Goal: Answer question/provide support: Share knowledge or assist other users

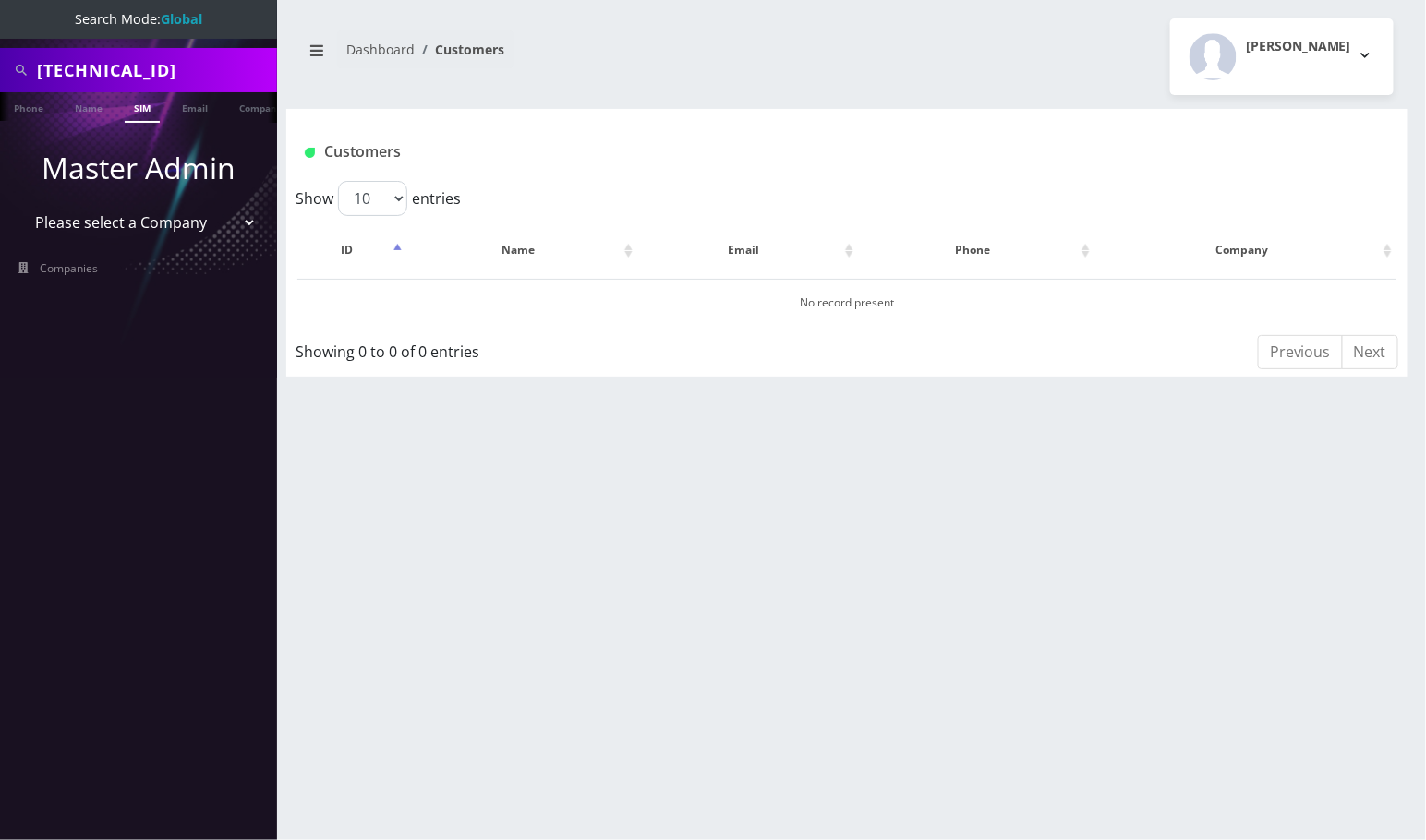
scroll to position [0, 9]
drag, startPoint x: 0, startPoint y: 0, endPoint x: 112, endPoint y: 62, distance: 128.0
click at [112, 62] on input "89148000011835964147" at bounding box center [155, 70] width 236 height 35
paste input "17327323915"
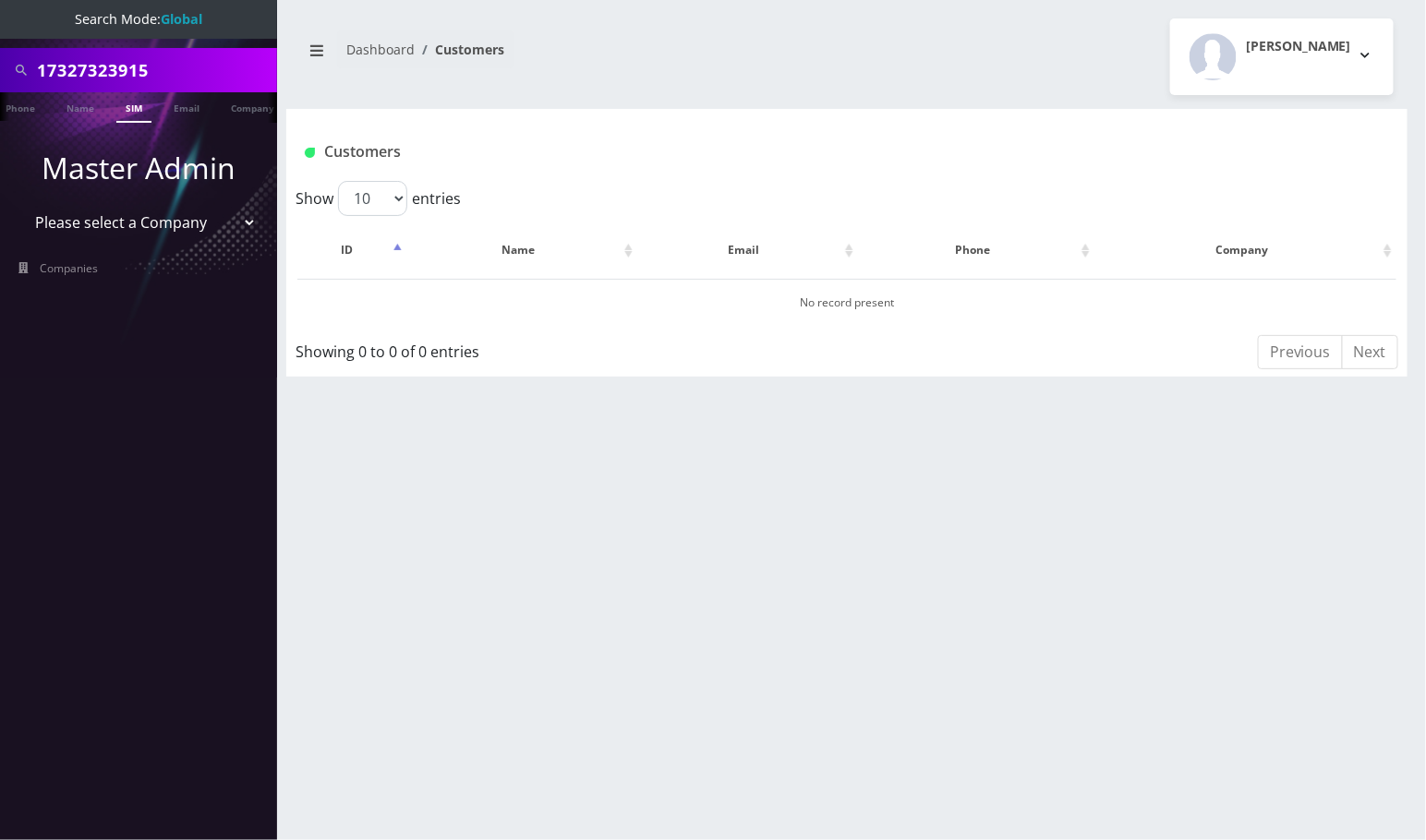
click at [46, 75] on input "17327323915" at bounding box center [155, 70] width 236 height 35
type input "7327323915"
click at [31, 111] on link "Phone" at bounding box center [19, 107] width 48 height 30
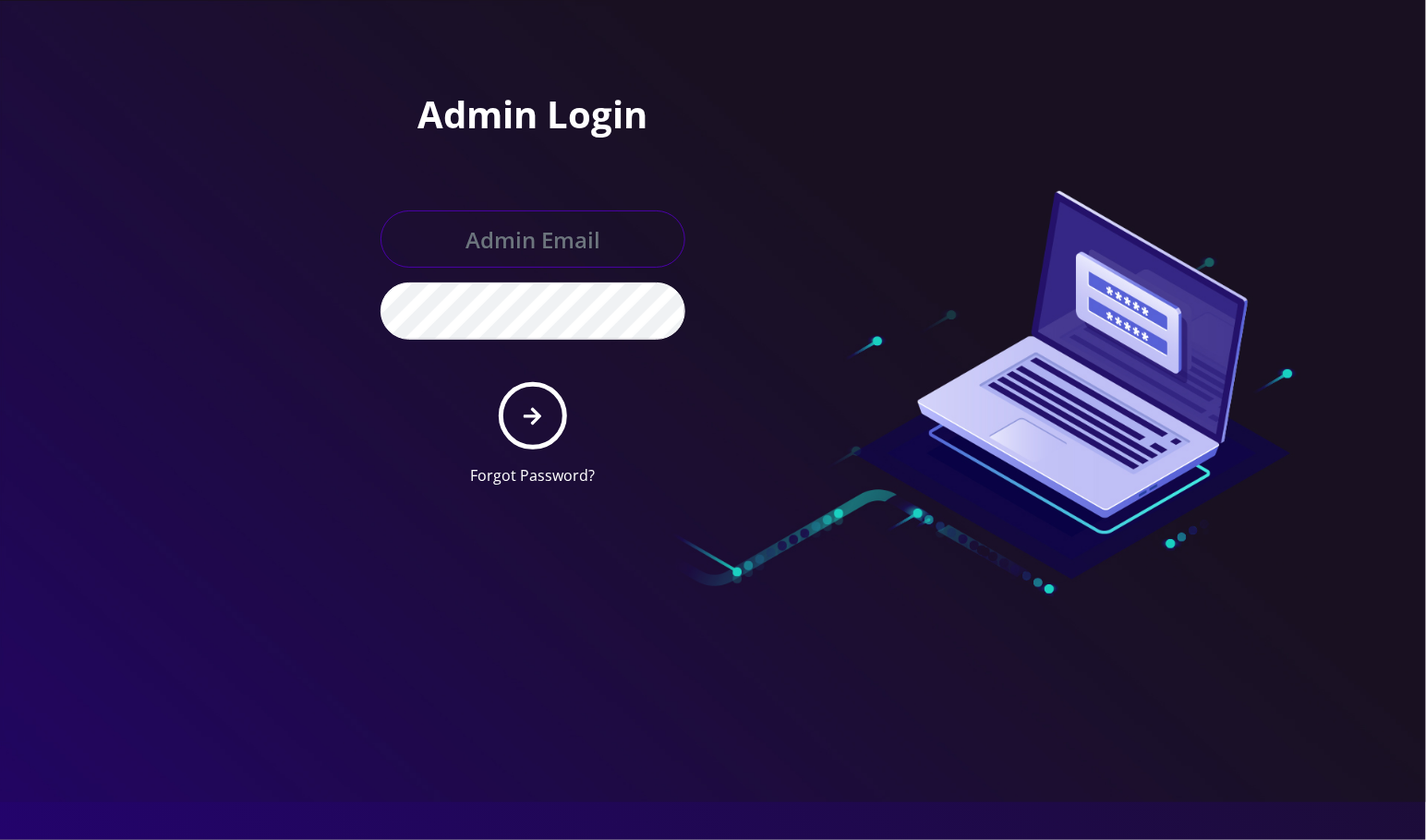
type input "[EMAIL_ADDRESS][DOMAIN_NAME]"
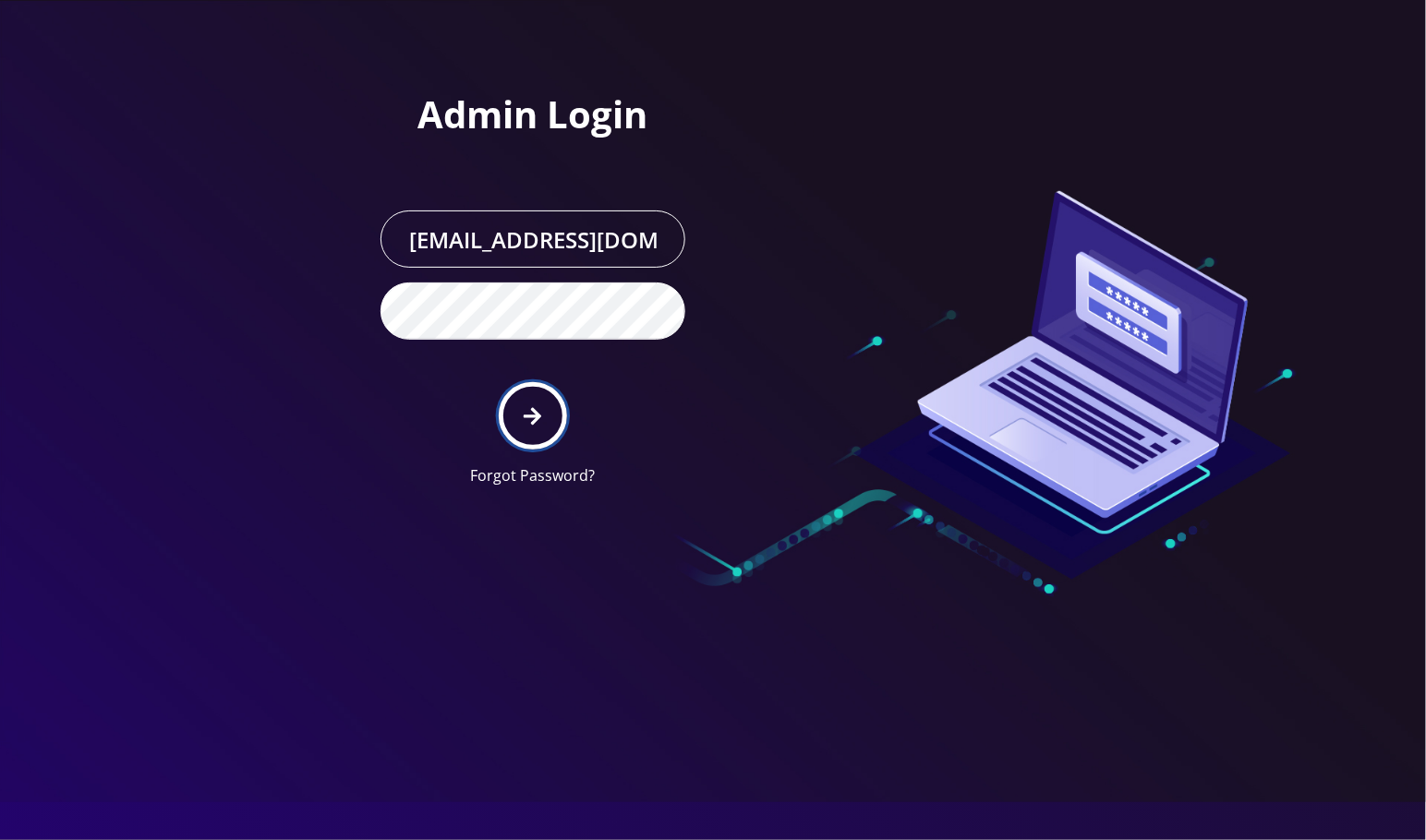
click at [539, 400] on button "submit" at bounding box center [532, 415] width 67 height 67
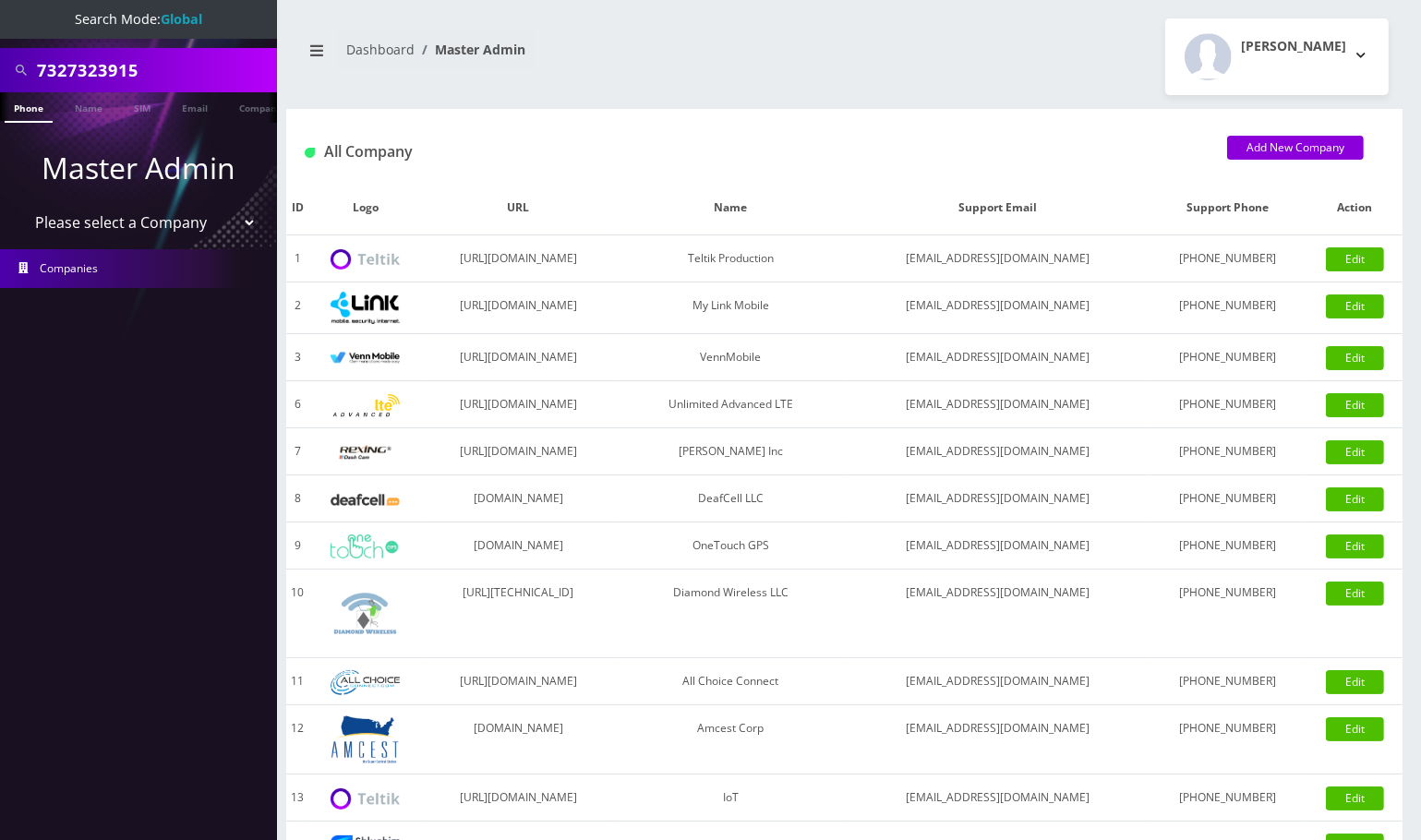
click at [38, 104] on link "Phone" at bounding box center [28, 107] width 48 height 30
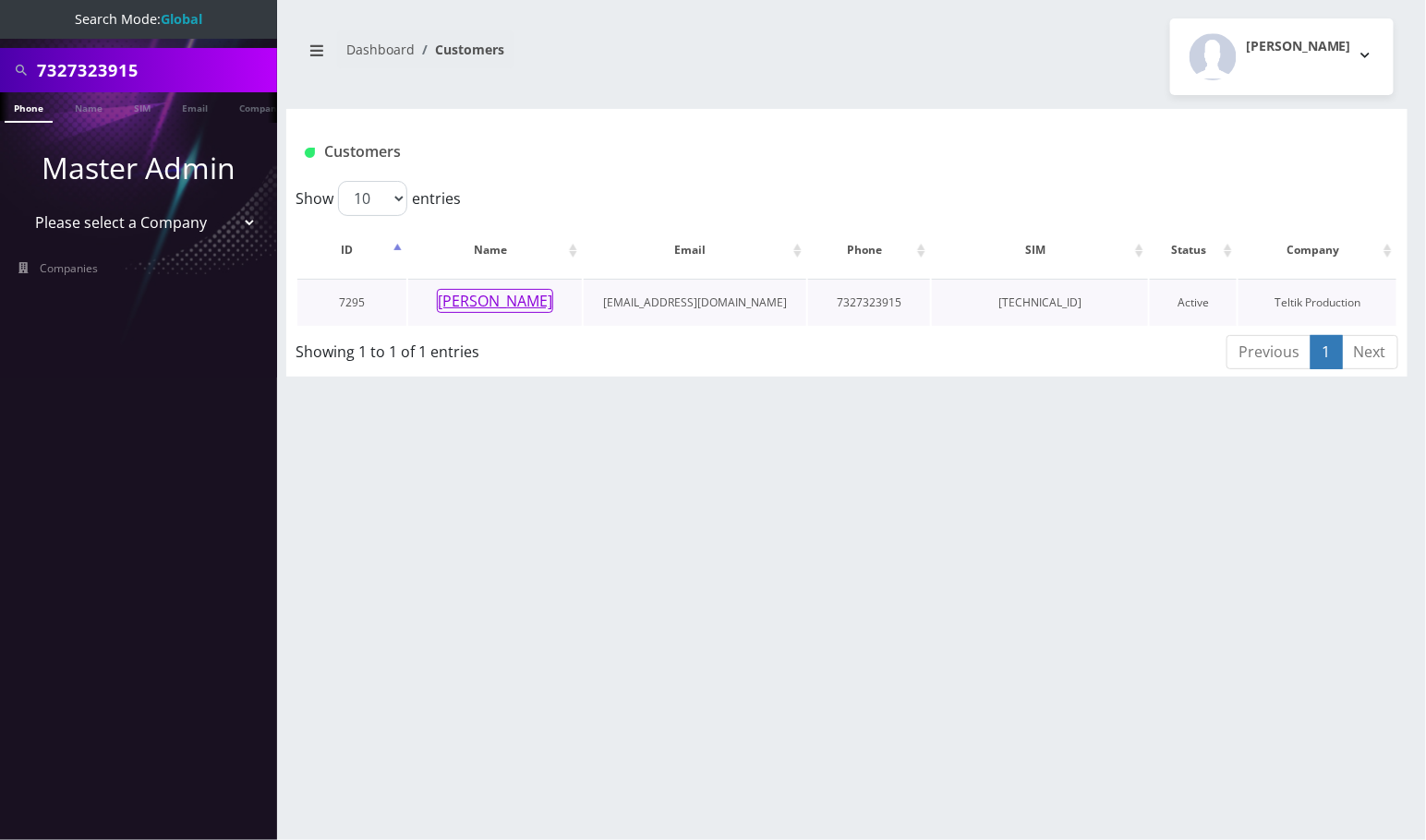
click at [493, 301] on button "Eliezer Khayat" at bounding box center [494, 301] width 116 height 24
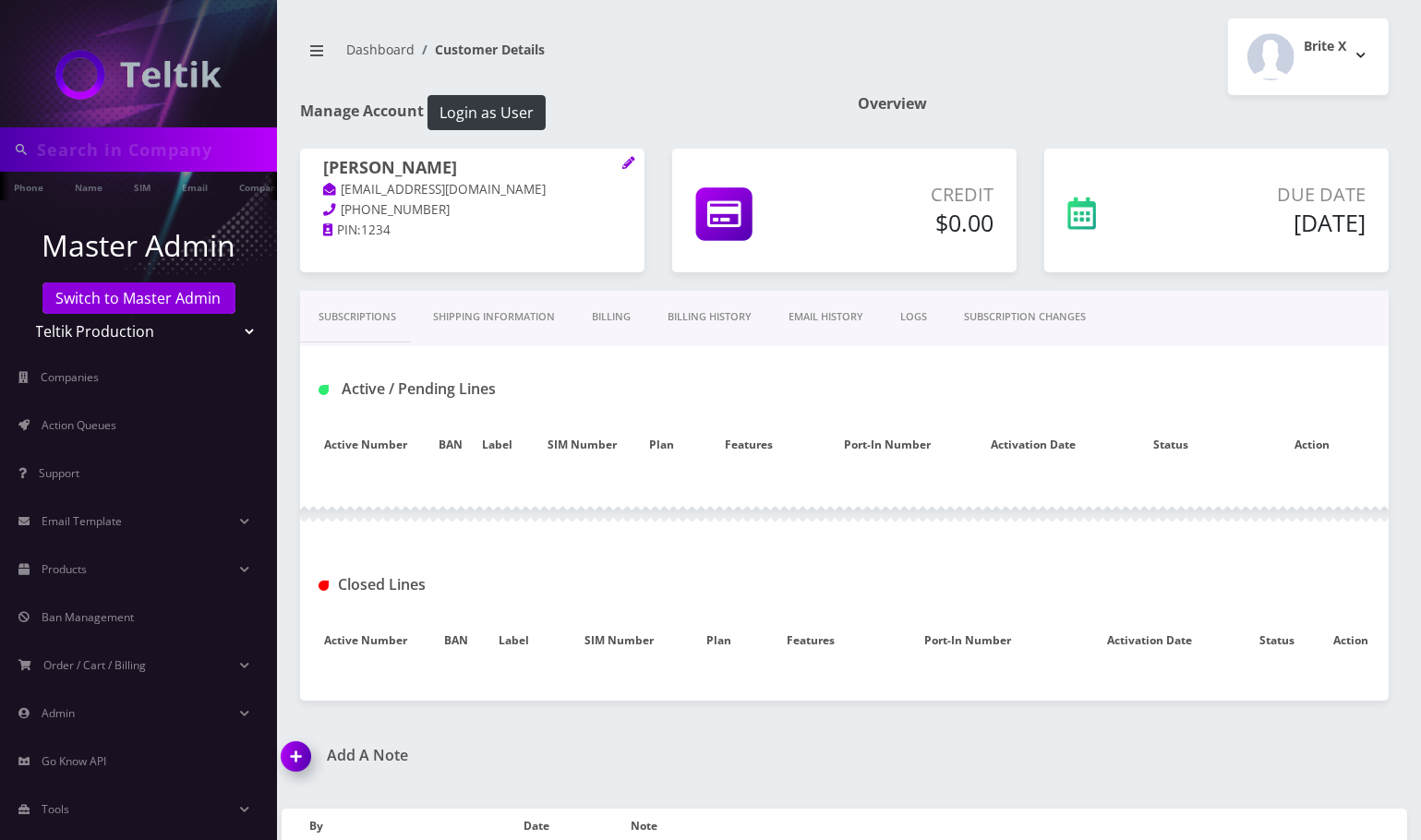
type input "7327323915"
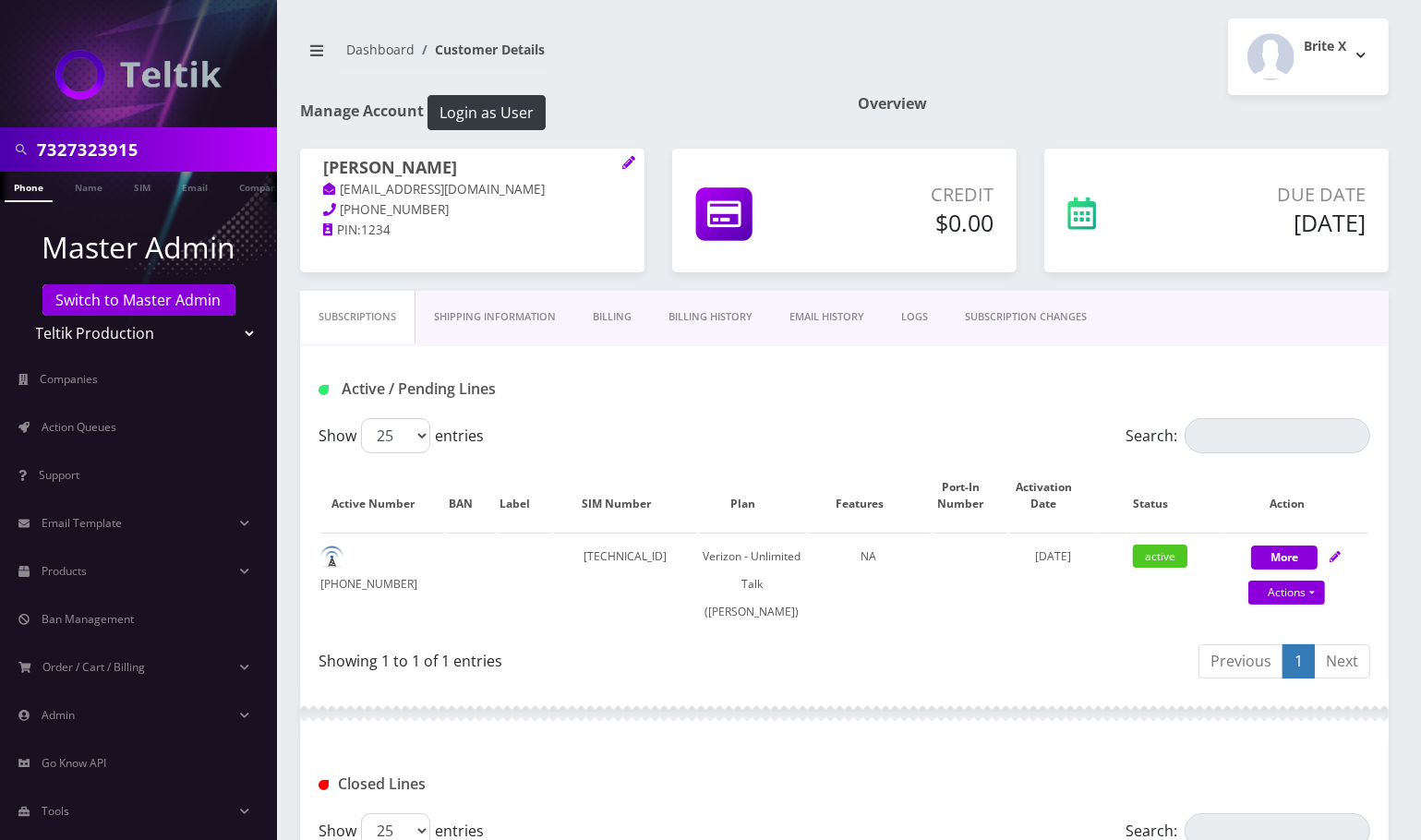
click at [145, 24] on div at bounding box center [138, 63] width 277 height 128
click at [1369, 389] on div "Active / Pending Lines" at bounding box center [845, 389] width 1080 height 30
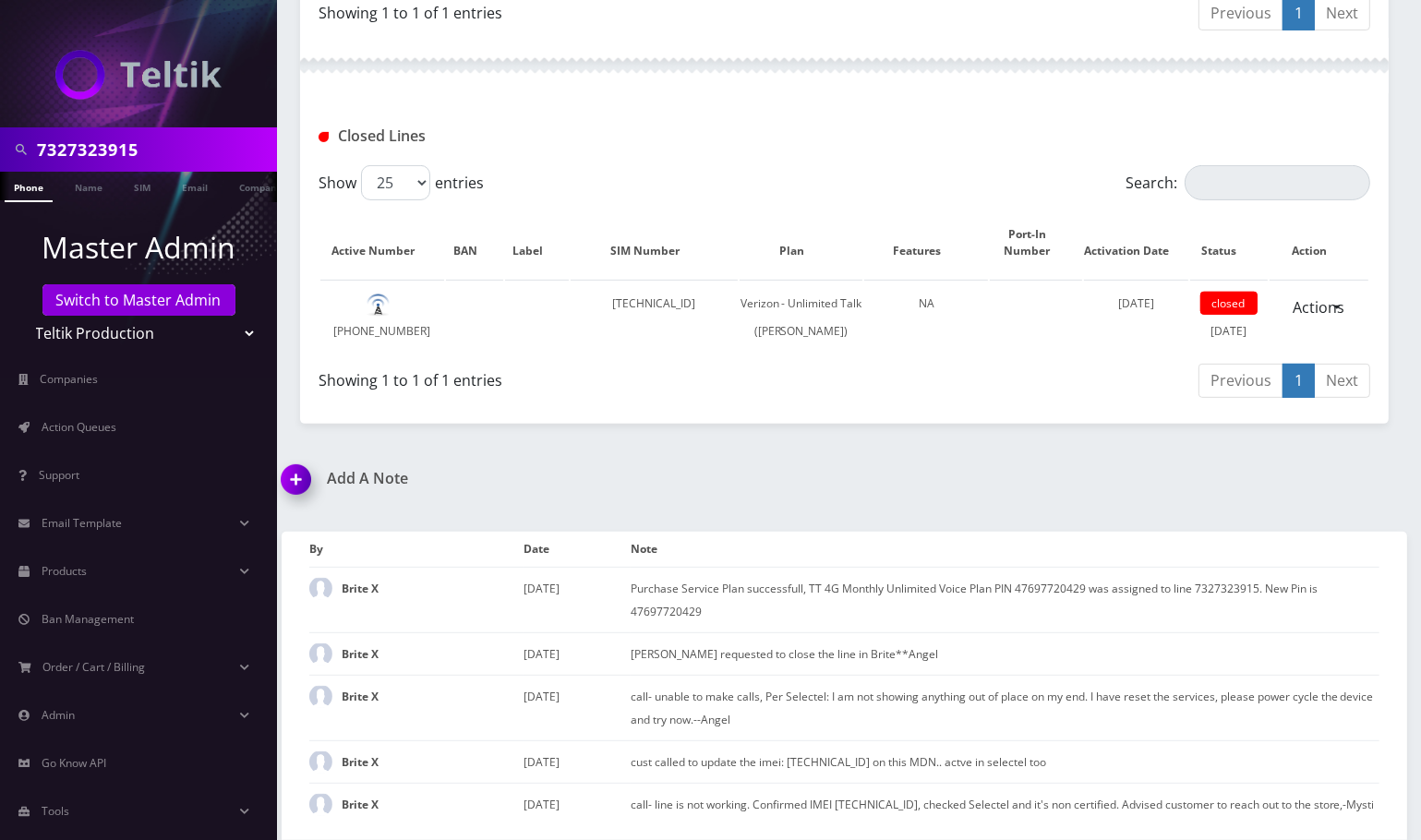
click at [301, 462] on img at bounding box center [300, 486] width 55 height 55
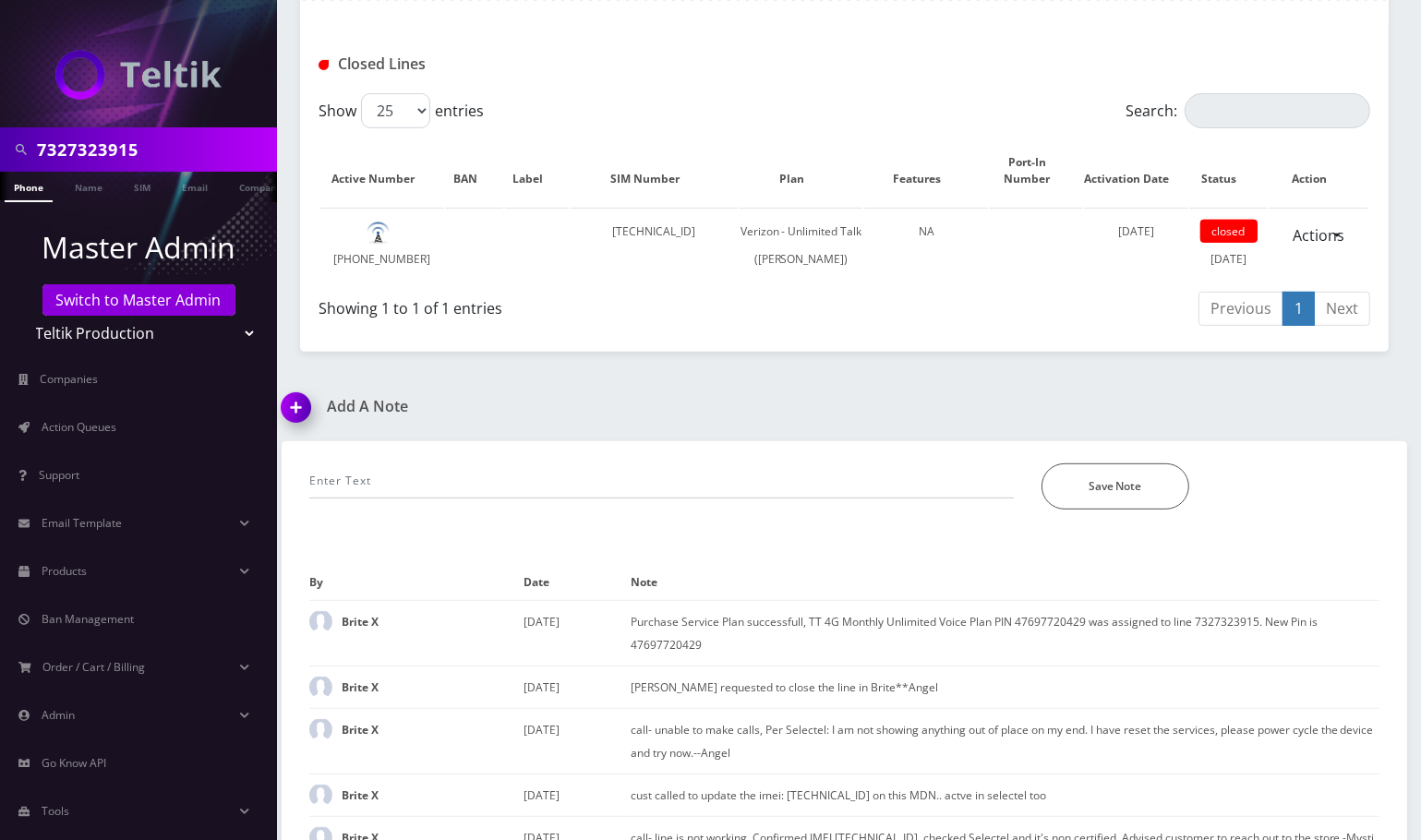
scroll to position [825, 0]
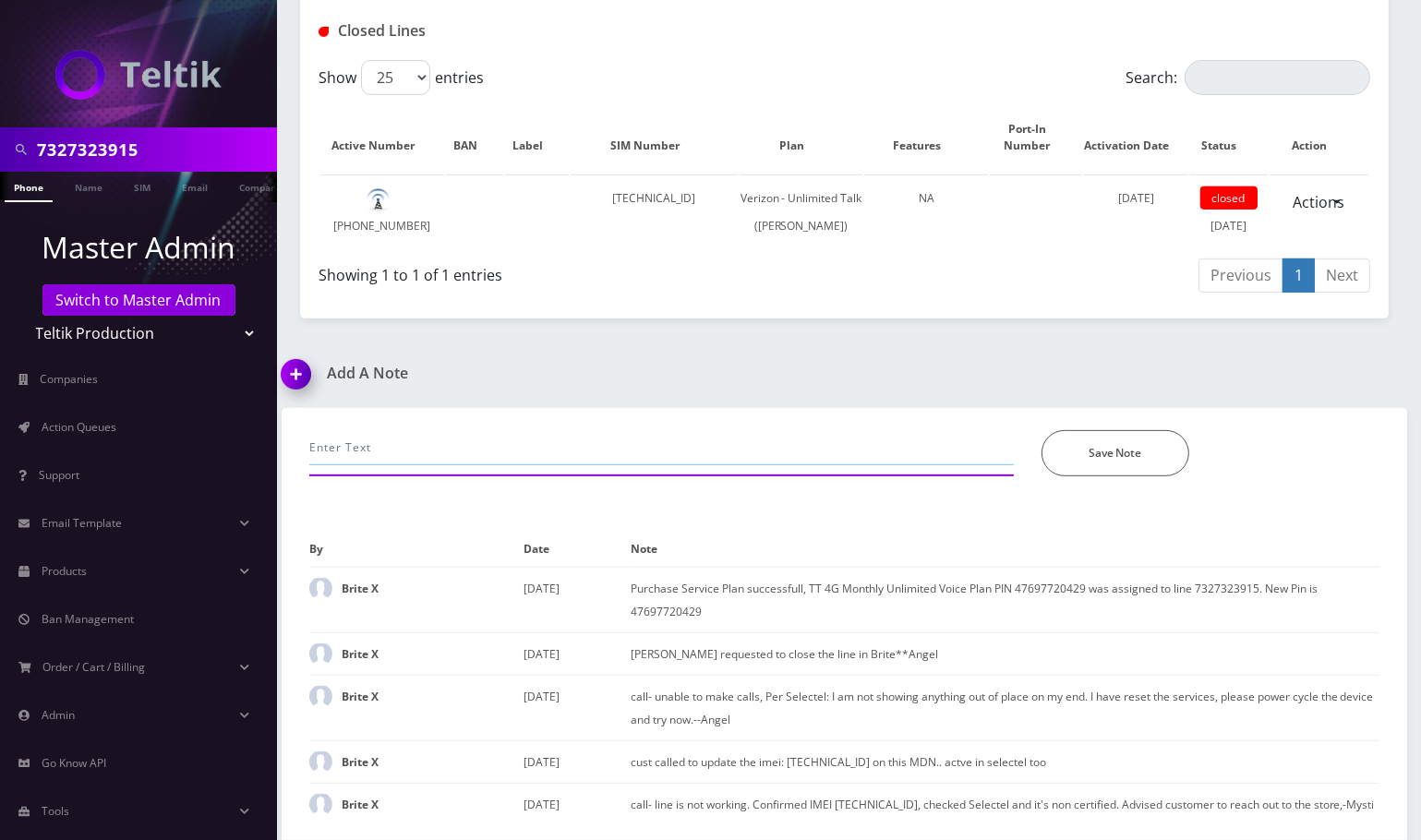
click at [409, 431] on input "text" at bounding box center [661, 448] width 705 height 35
paste input "on set of the call, the connection is very static."
click at [582, 431] on input "on set of the call, the connection is very stati, also, cant" at bounding box center [661, 448] width 705 height 35
paste input "Yes, their line has been refreshed. Please power cycle the device and try the s…"
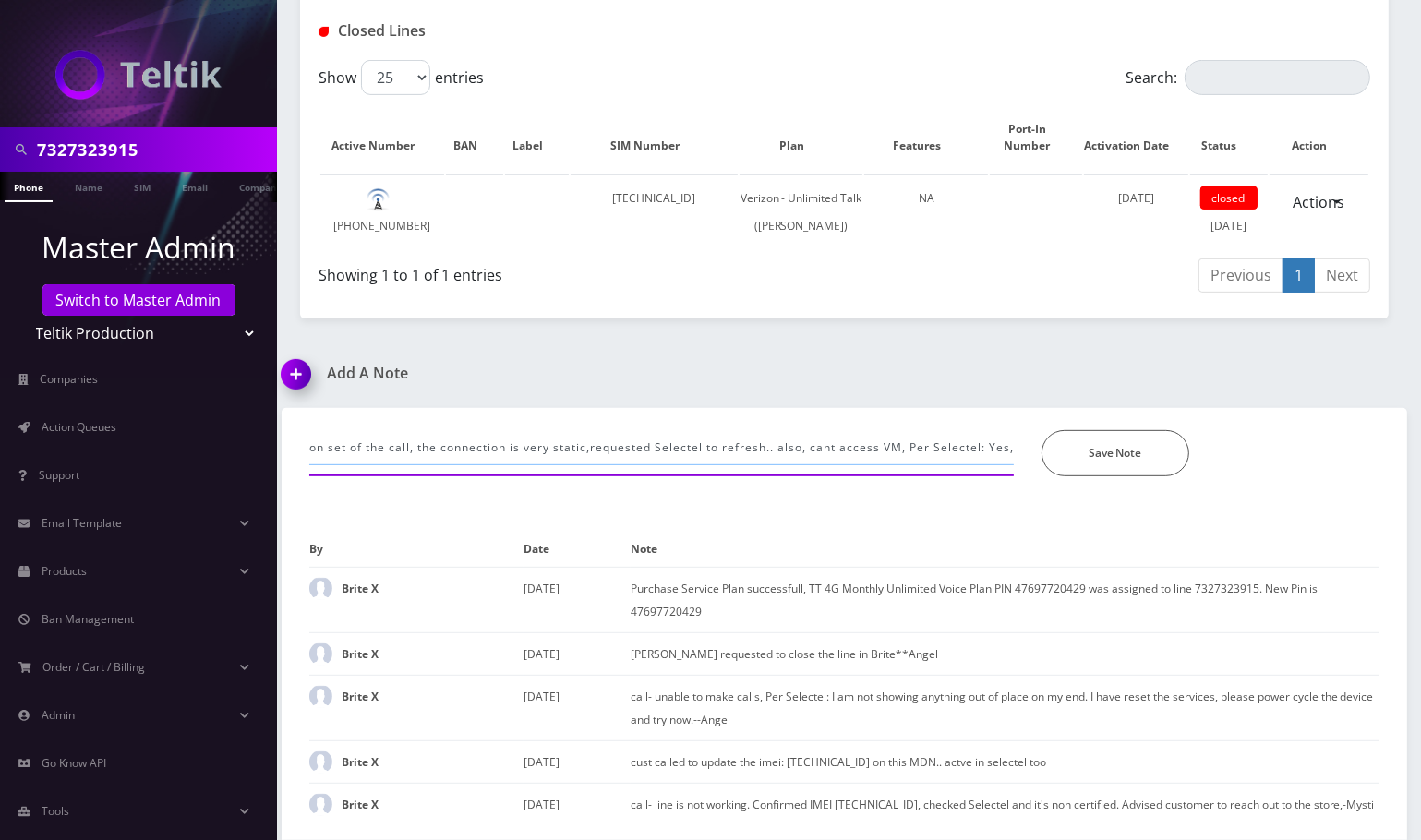
click at [943, 431] on input "on set of the call, the connection is very static,requested Selectel to refresh…" at bounding box center [661, 448] width 705 height 35
paste input "Alright, their voicemail has been reset. I set the password to 3915."
type input "on set of the call, the connection is very static,requested Selectel to refresh…"
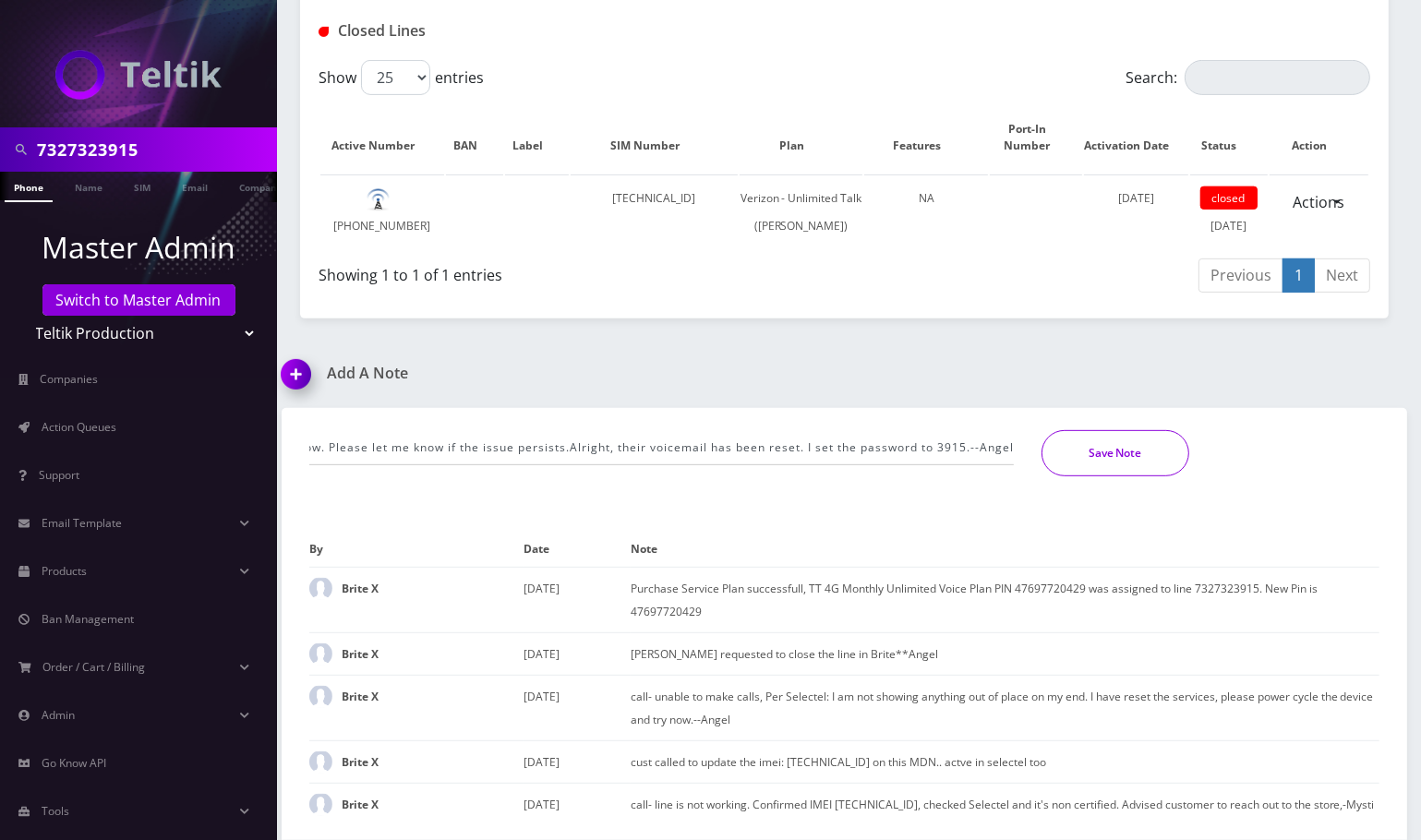
click at [1116, 431] on button "Save Note" at bounding box center [1116, 453] width 148 height 46
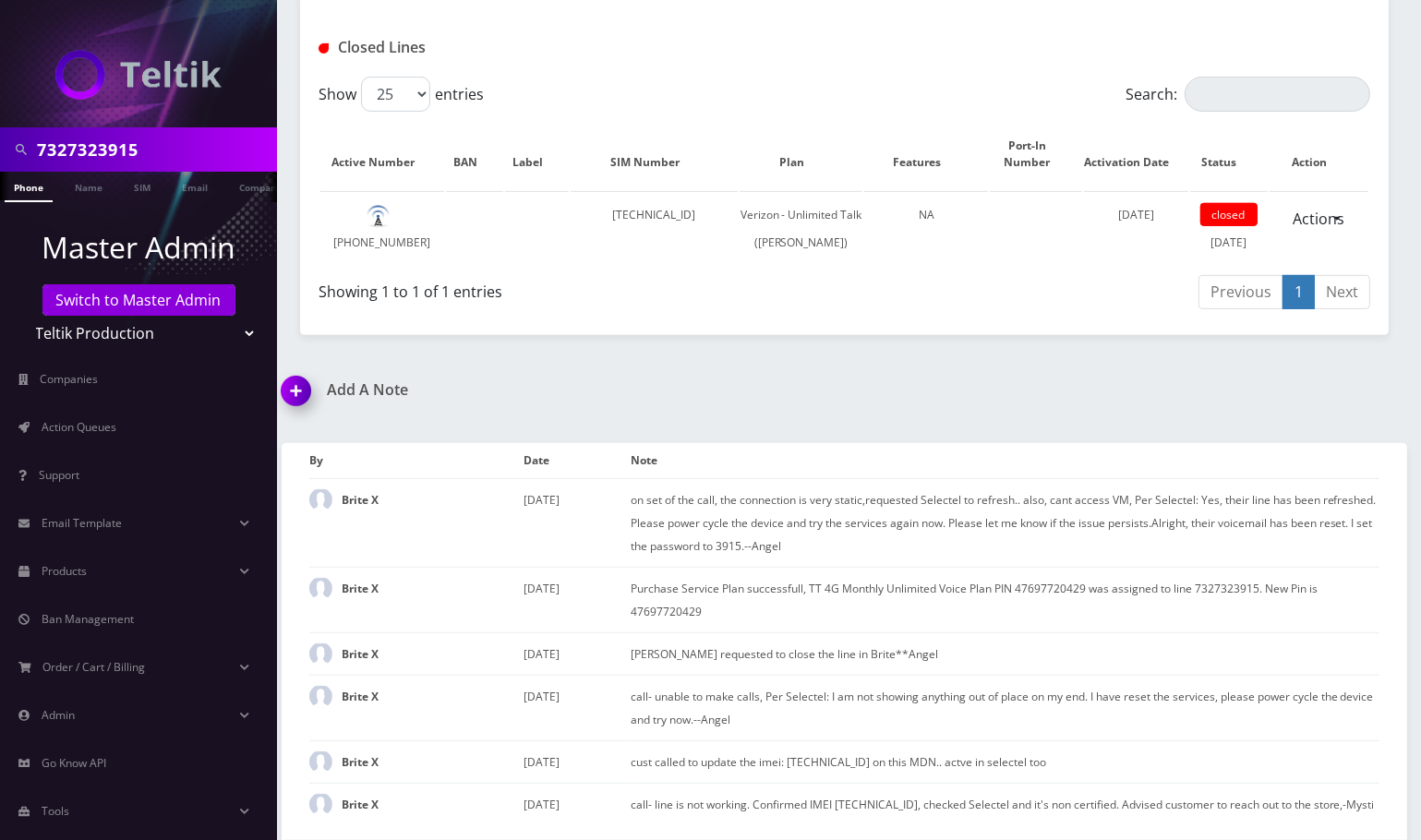
scroll to position [809, 0]
click at [89, 157] on input "7327323915" at bounding box center [155, 150] width 236 height 35
click at [98, 291] on link "Switch to Master Admin" at bounding box center [139, 300] width 193 height 31
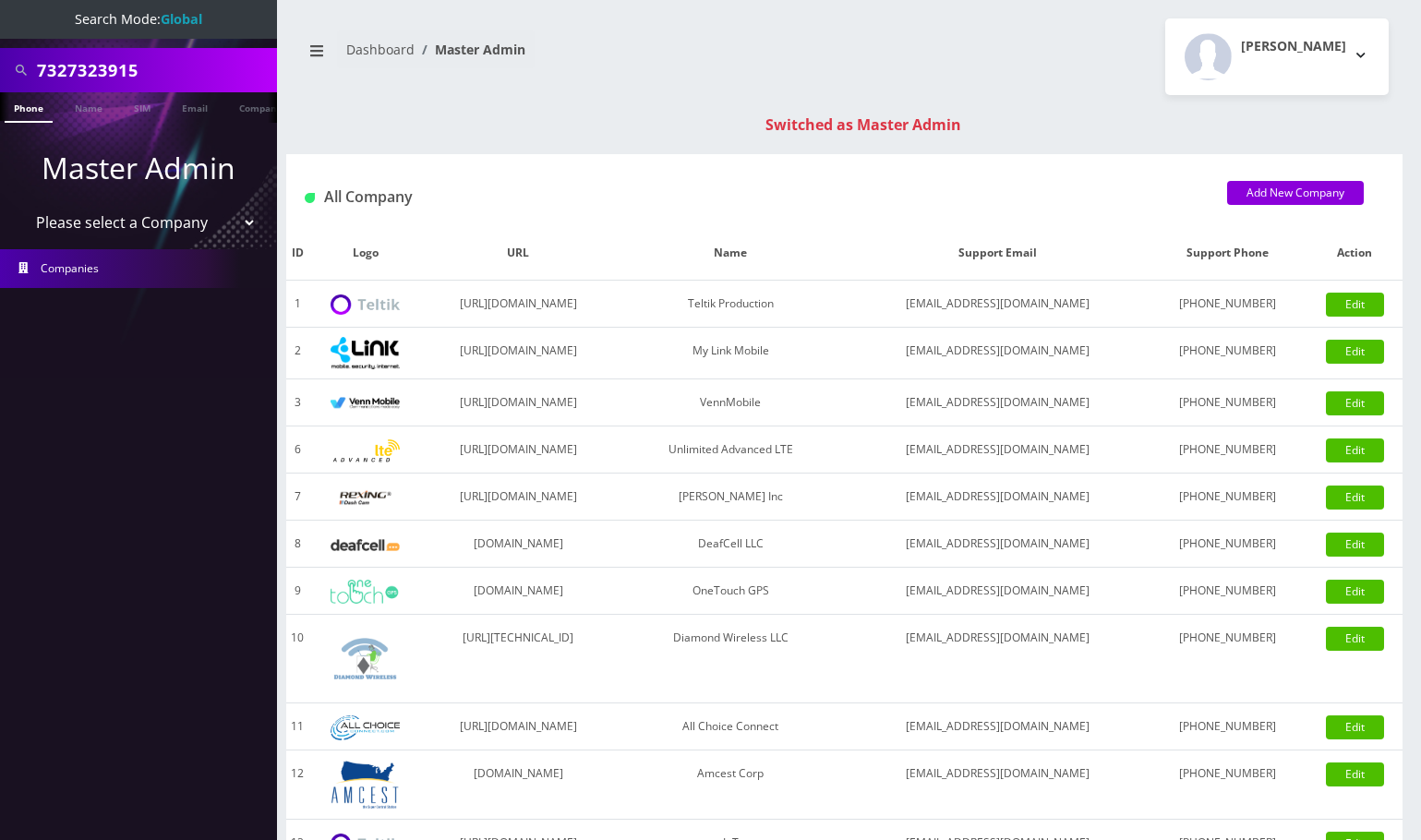
click at [80, 78] on input "7327323915" at bounding box center [155, 70] width 236 height 35
drag, startPoint x: 44, startPoint y: 68, endPoint x: 134, endPoint y: 67, distance: 90.0
click at [45, 65] on input "19294863679" at bounding box center [155, 70] width 236 height 35
type input "9294863679"
click at [33, 103] on link "Phone" at bounding box center [28, 107] width 48 height 30
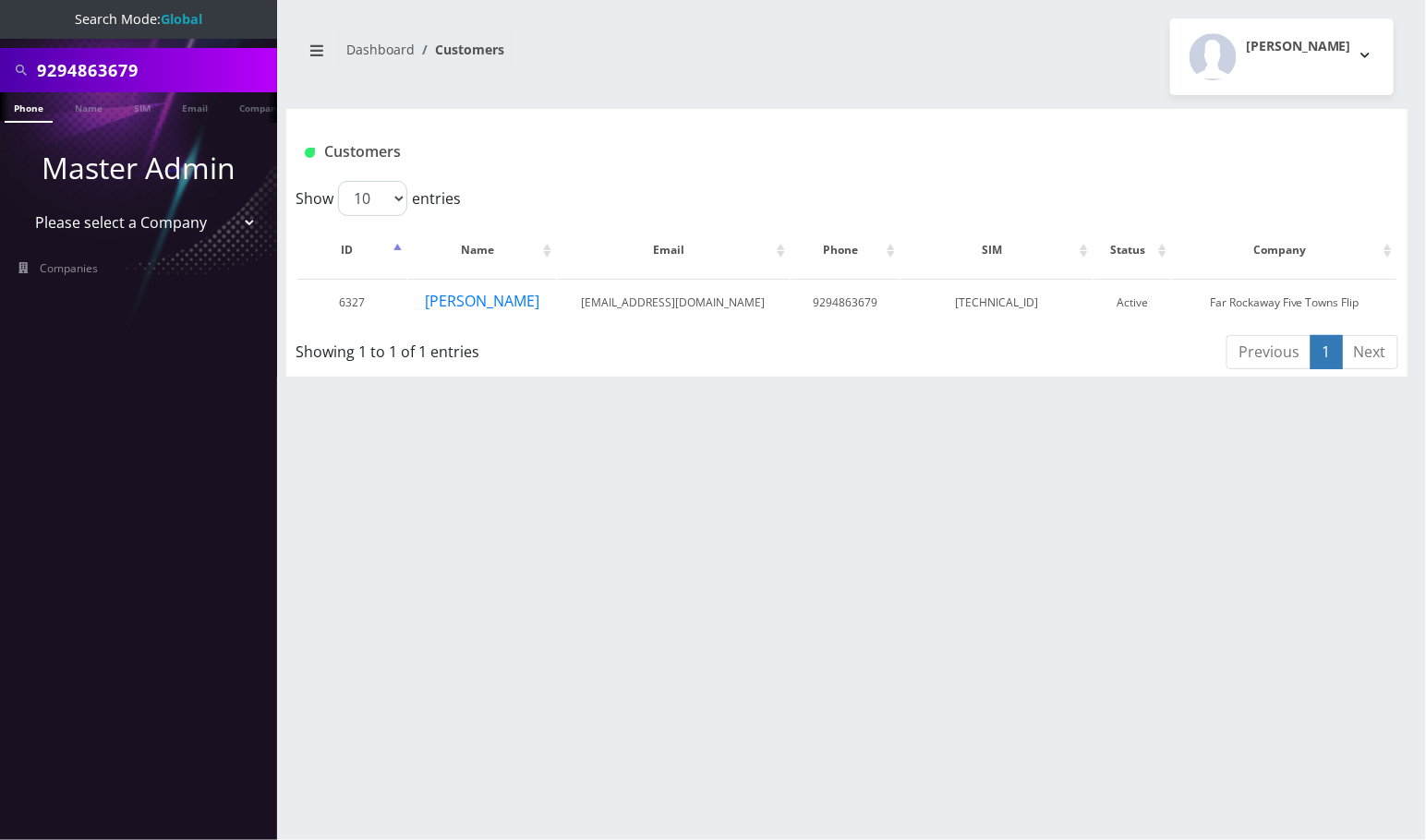
click at [1291, 647] on div "9294863679 Phone Name SIM Email Company Customer Dashboard Customers [PERSON_NA…" at bounding box center [847, 420] width 1158 height 840
click at [480, 300] on button "leah grunfeld" at bounding box center [482, 301] width 116 height 24
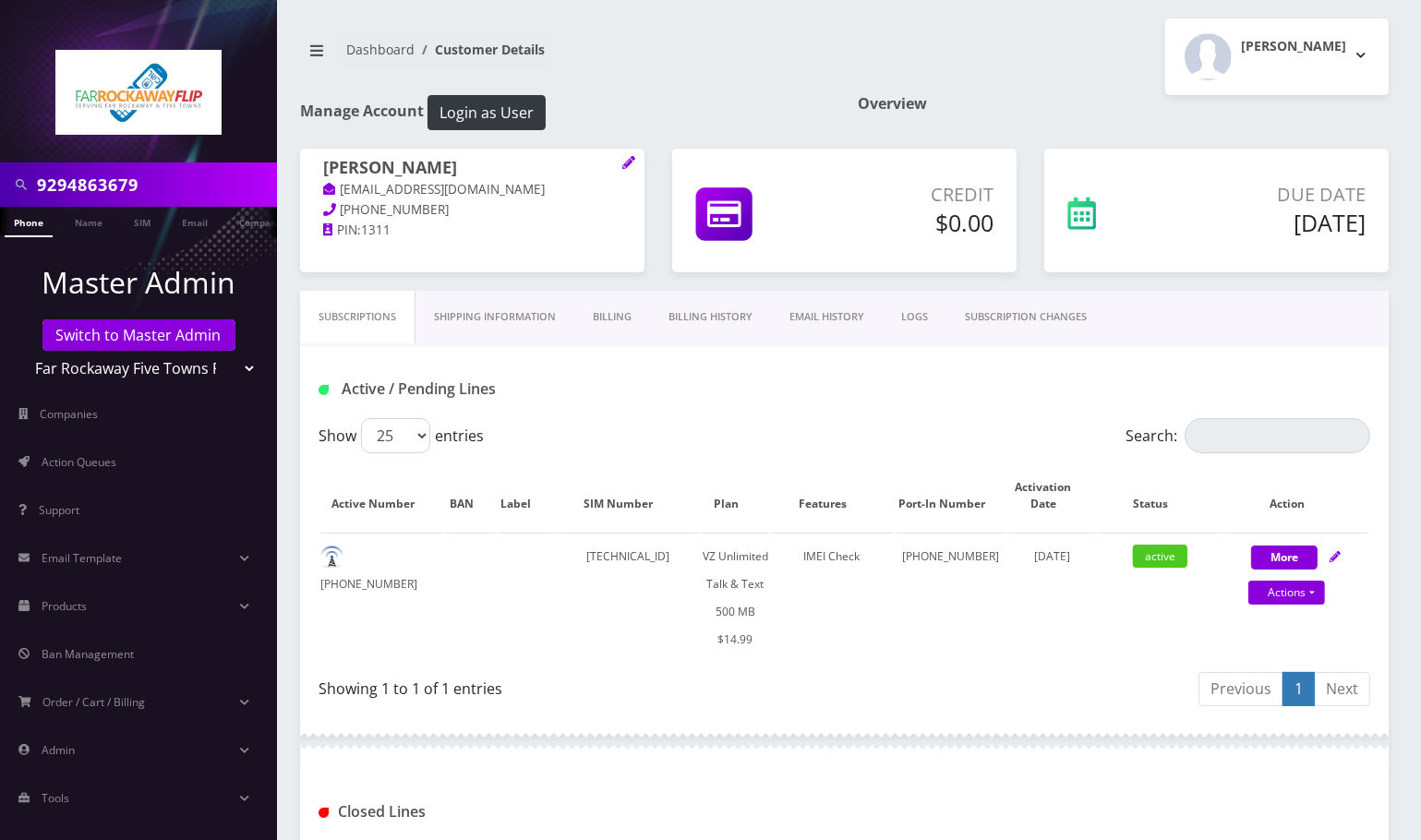
click at [626, 315] on link "Billing" at bounding box center [612, 318] width 76 height 53
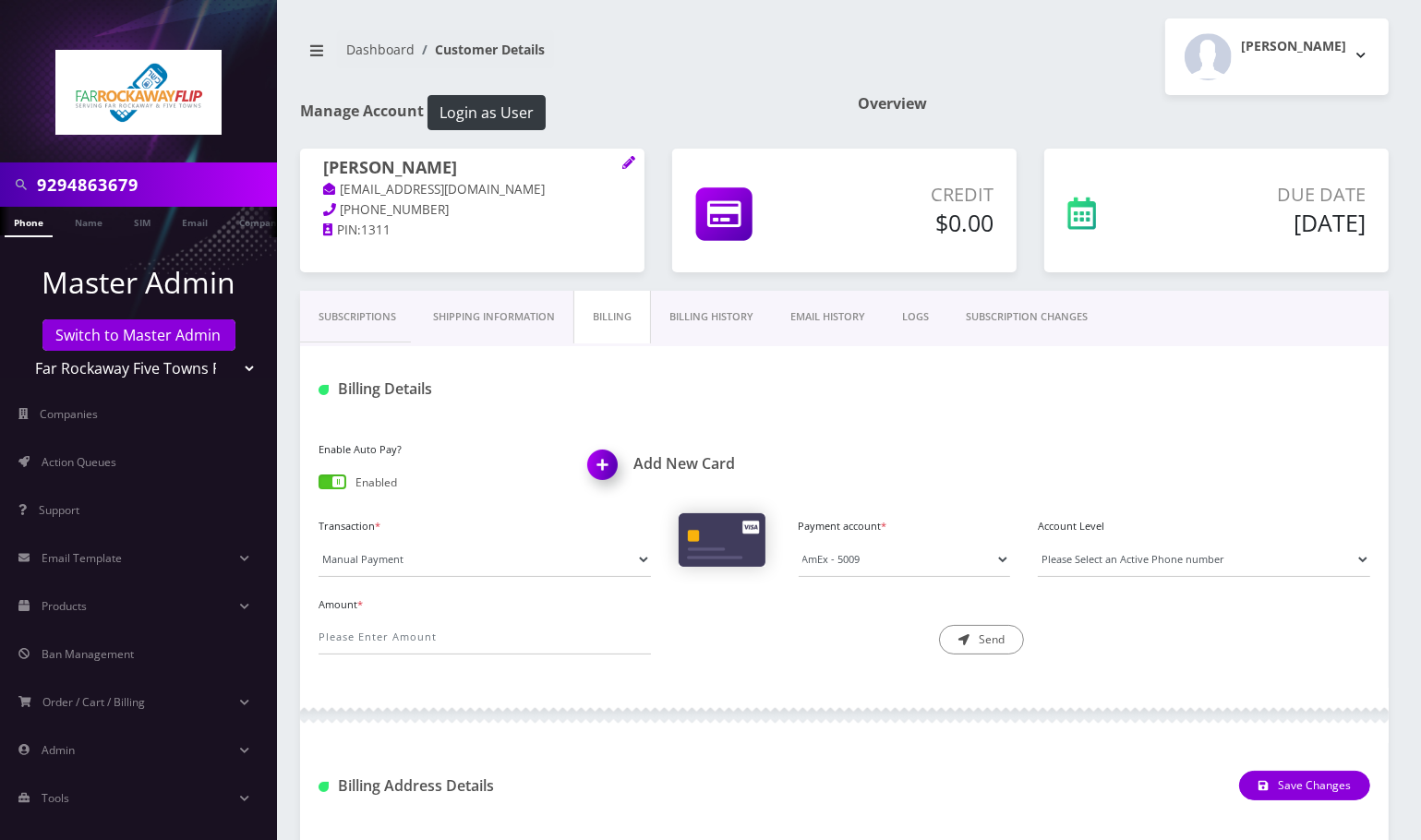
click at [716, 316] on link "Billing History" at bounding box center [711, 318] width 121 height 53
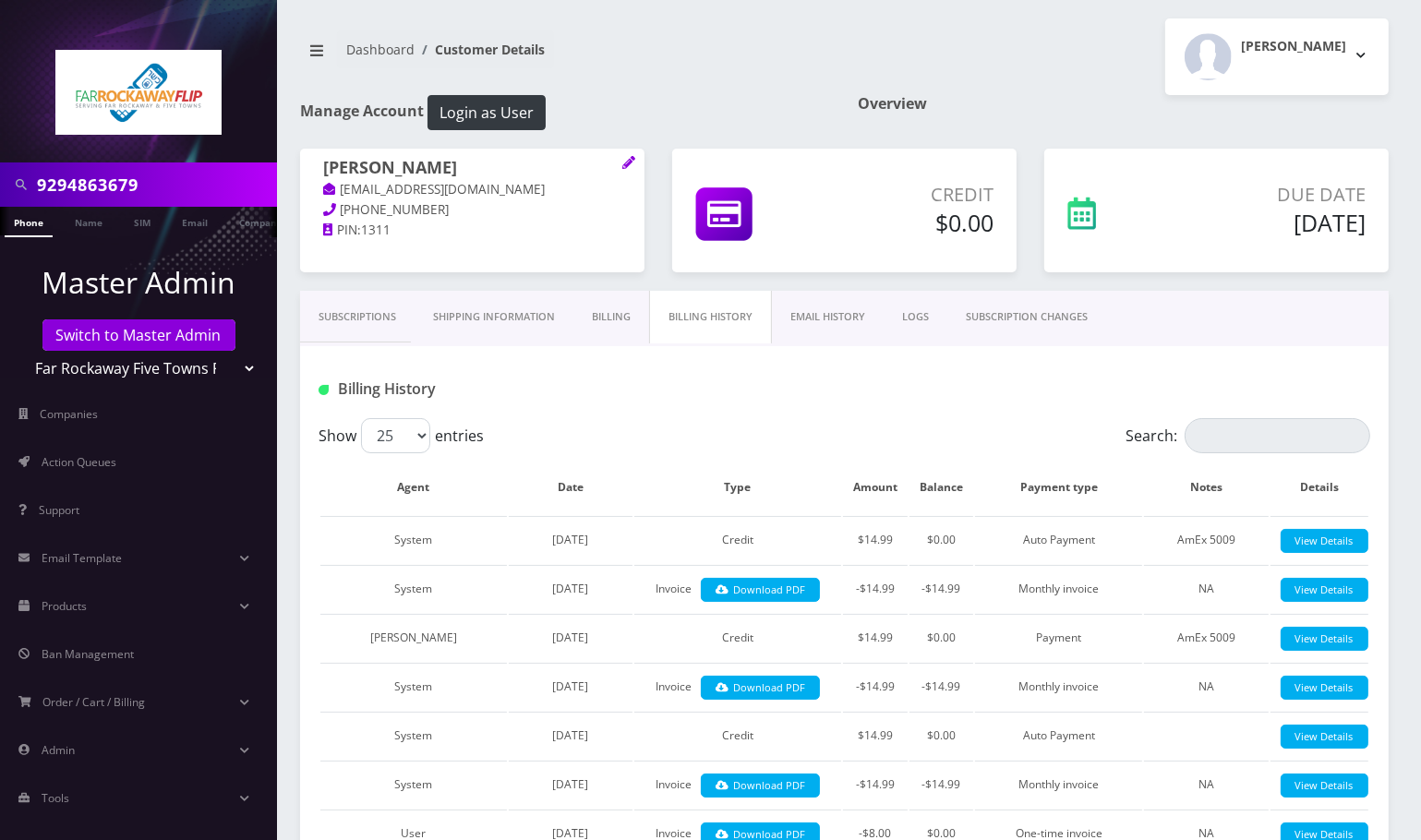
click at [618, 308] on link "Billing" at bounding box center [612, 318] width 76 height 53
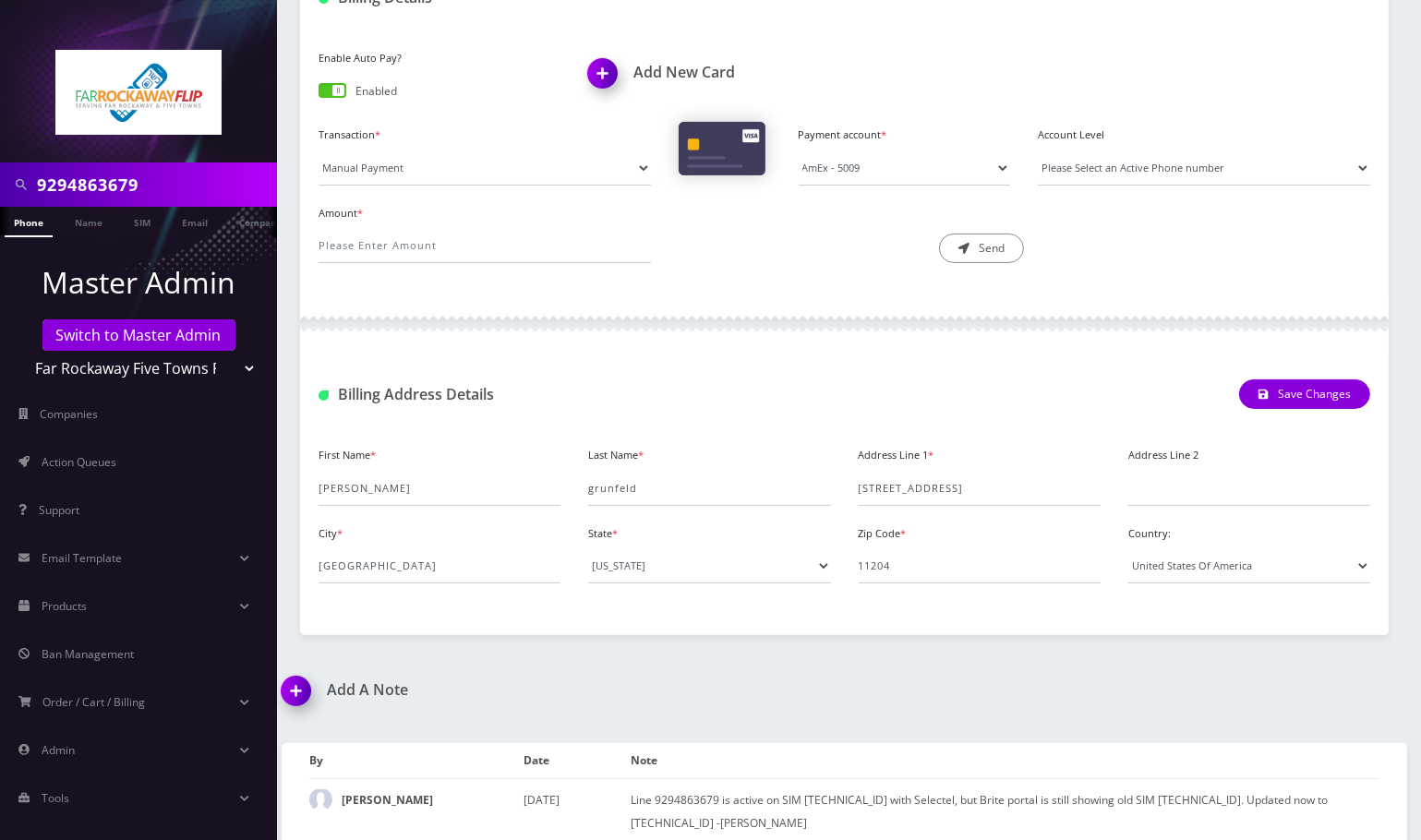
scroll to position [54, 0]
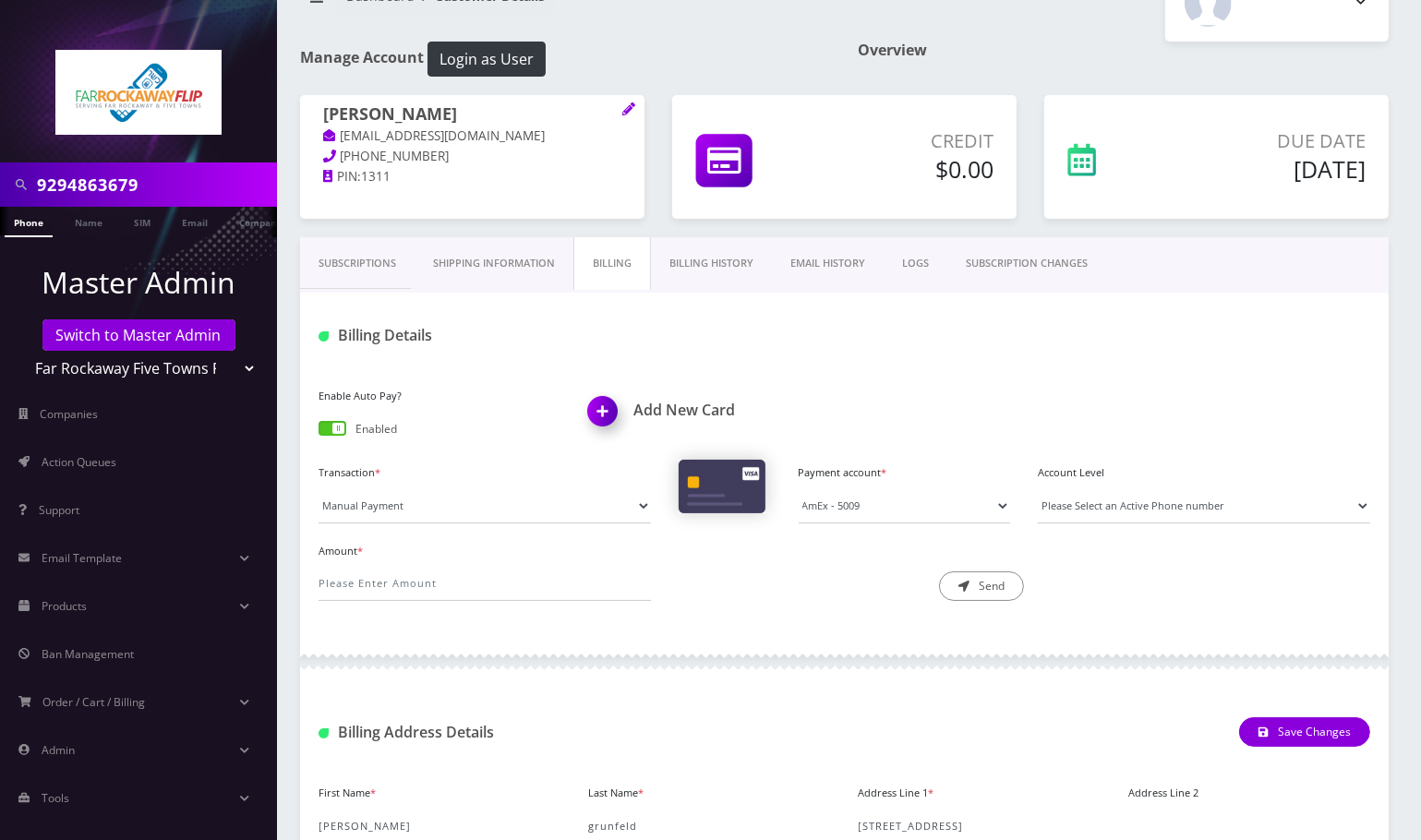
click at [715, 257] on link "Billing History" at bounding box center [711, 264] width 121 height 53
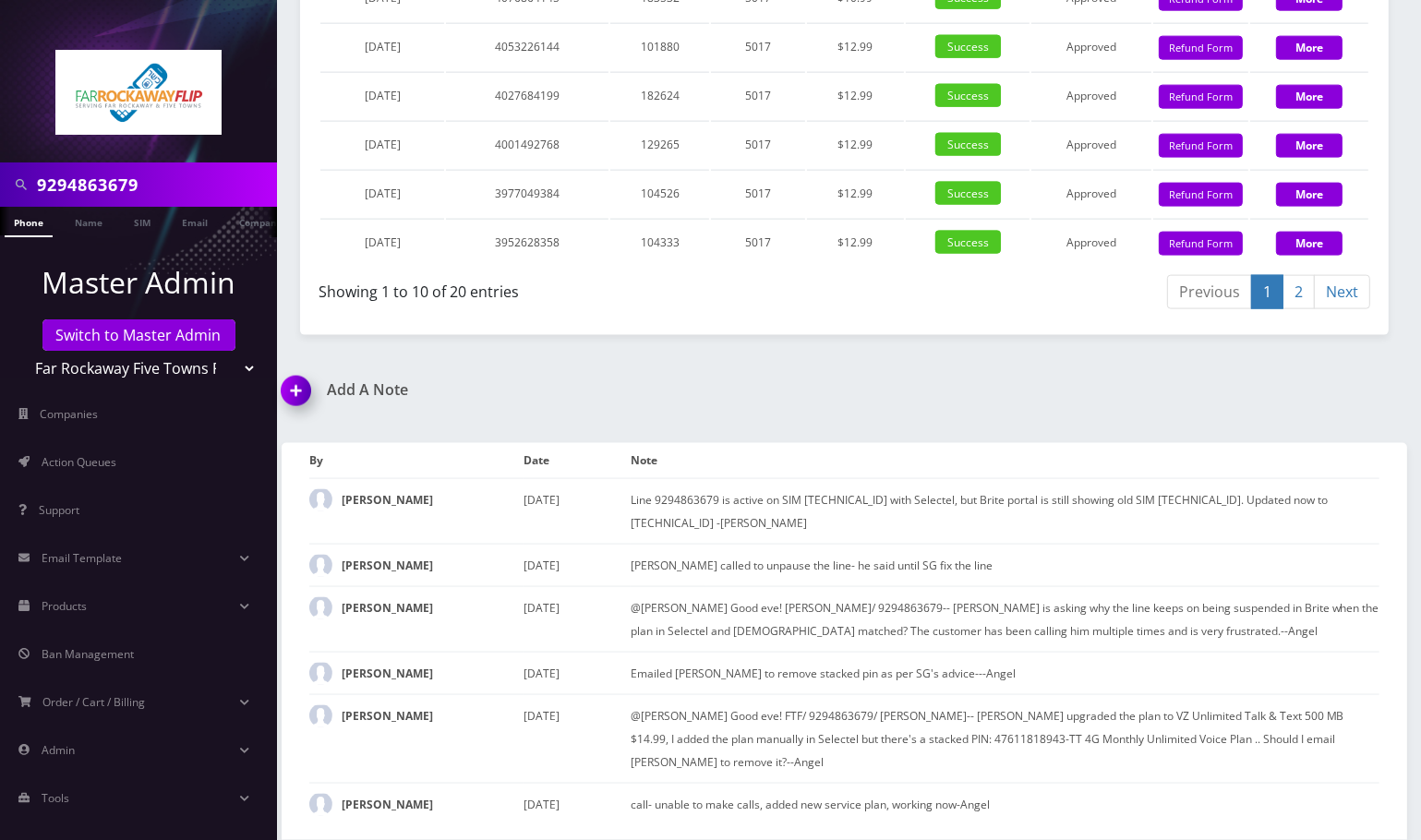
scroll to position [2833, 0]
click at [1339, 453] on div "*Please Enter Note Save Note By Date Note [PERSON_NAME]" at bounding box center [845, 632] width 1154 height 415
drag, startPoint x: 293, startPoint y: 415, endPoint x: 306, endPoint y: 419, distance: 13.6
click at [293, 415] on img at bounding box center [300, 398] width 55 height 55
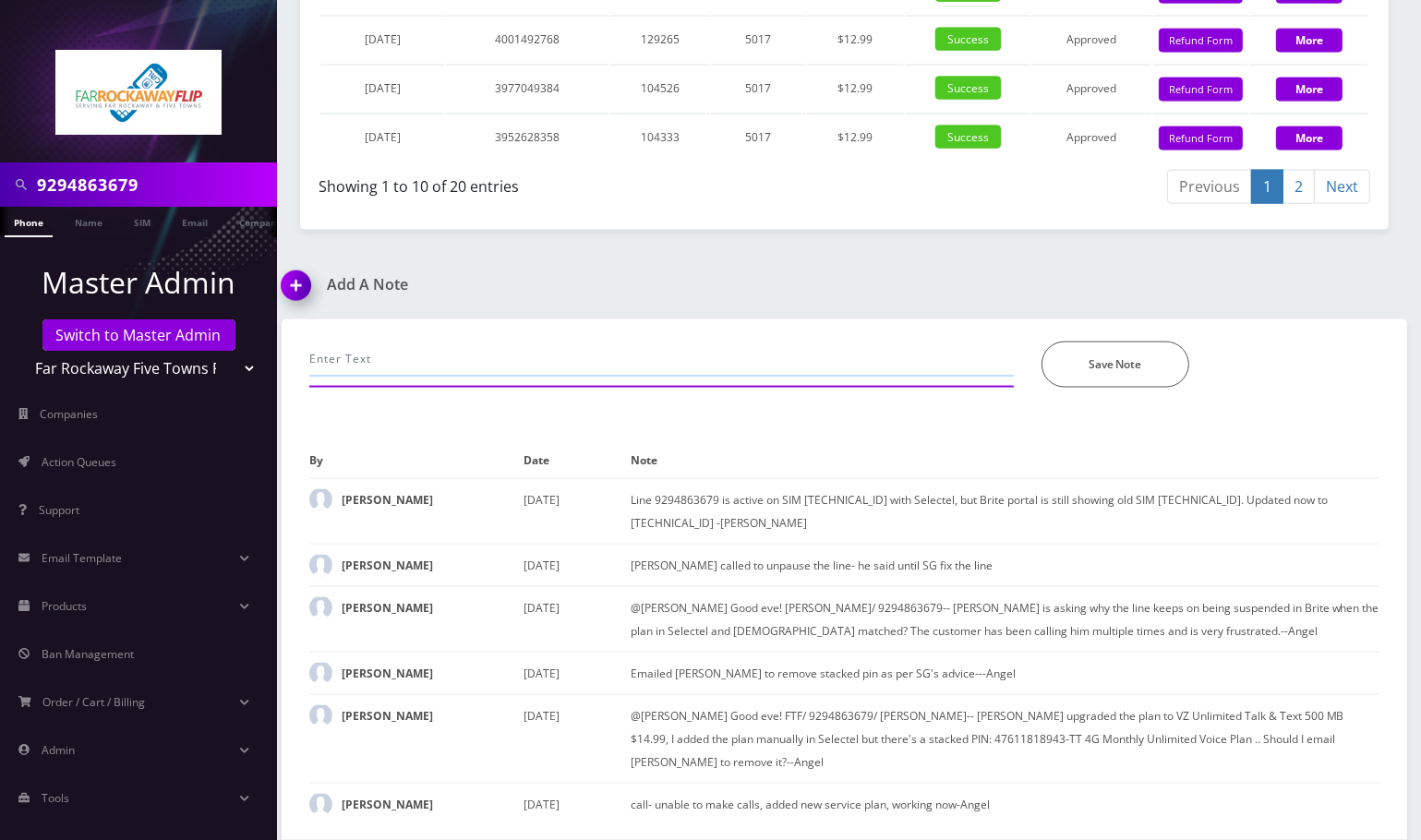
click at [424, 377] on input "text" at bounding box center [661, 360] width 705 height 35
click at [692, 377] on input "call- informed cust that he's enrolled with AP and the payment already went" at bounding box center [661, 360] width 705 height 35
click at [786, 377] on input "call- informed cust that he's enrolled with AP and the payment was already went" at bounding box center [661, 360] width 705 height 35
type input "call- informed cust that he's enrolled with AP and the payment was already proc…"
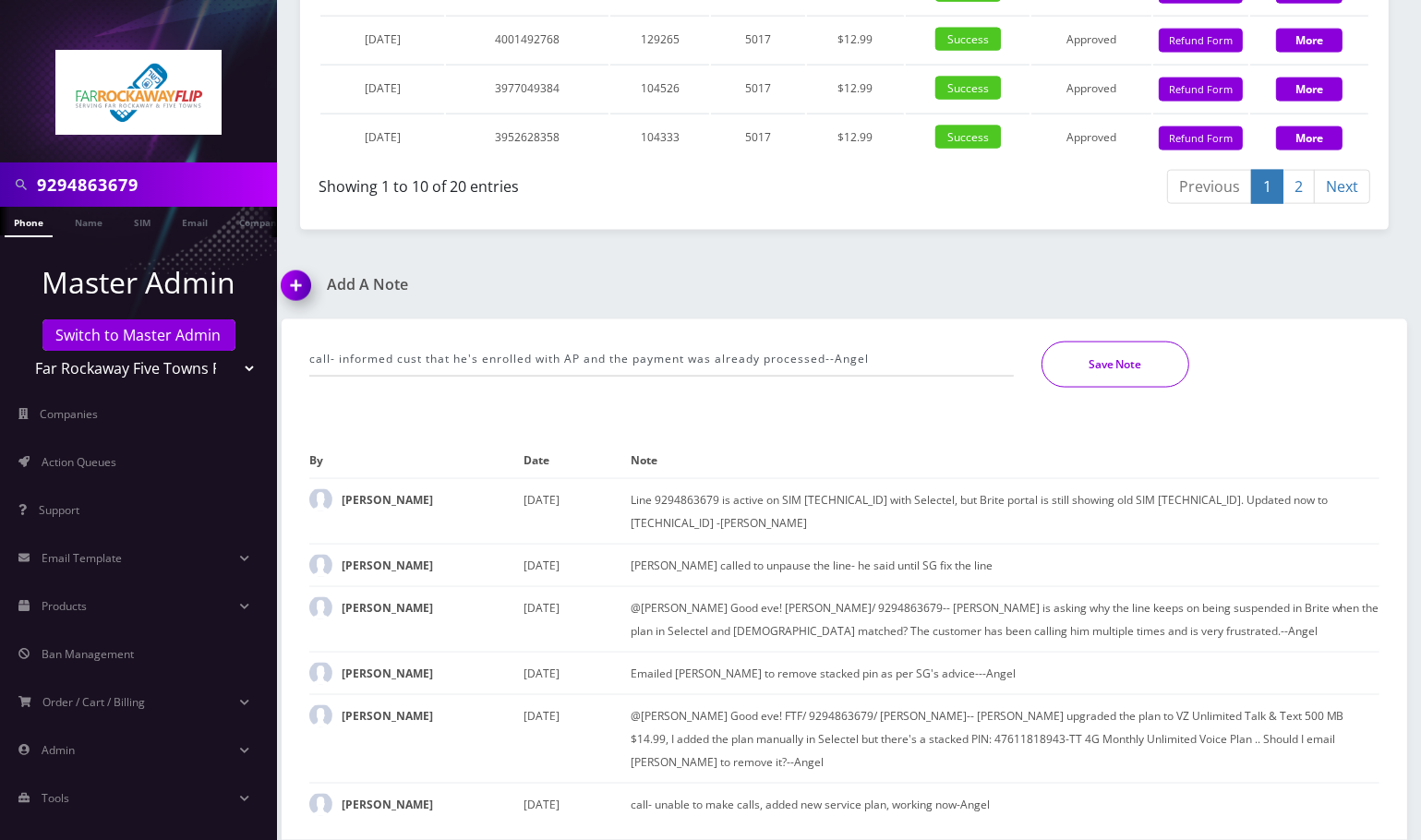
click at [1136, 386] on button "Save Note" at bounding box center [1116, 364] width 148 height 46
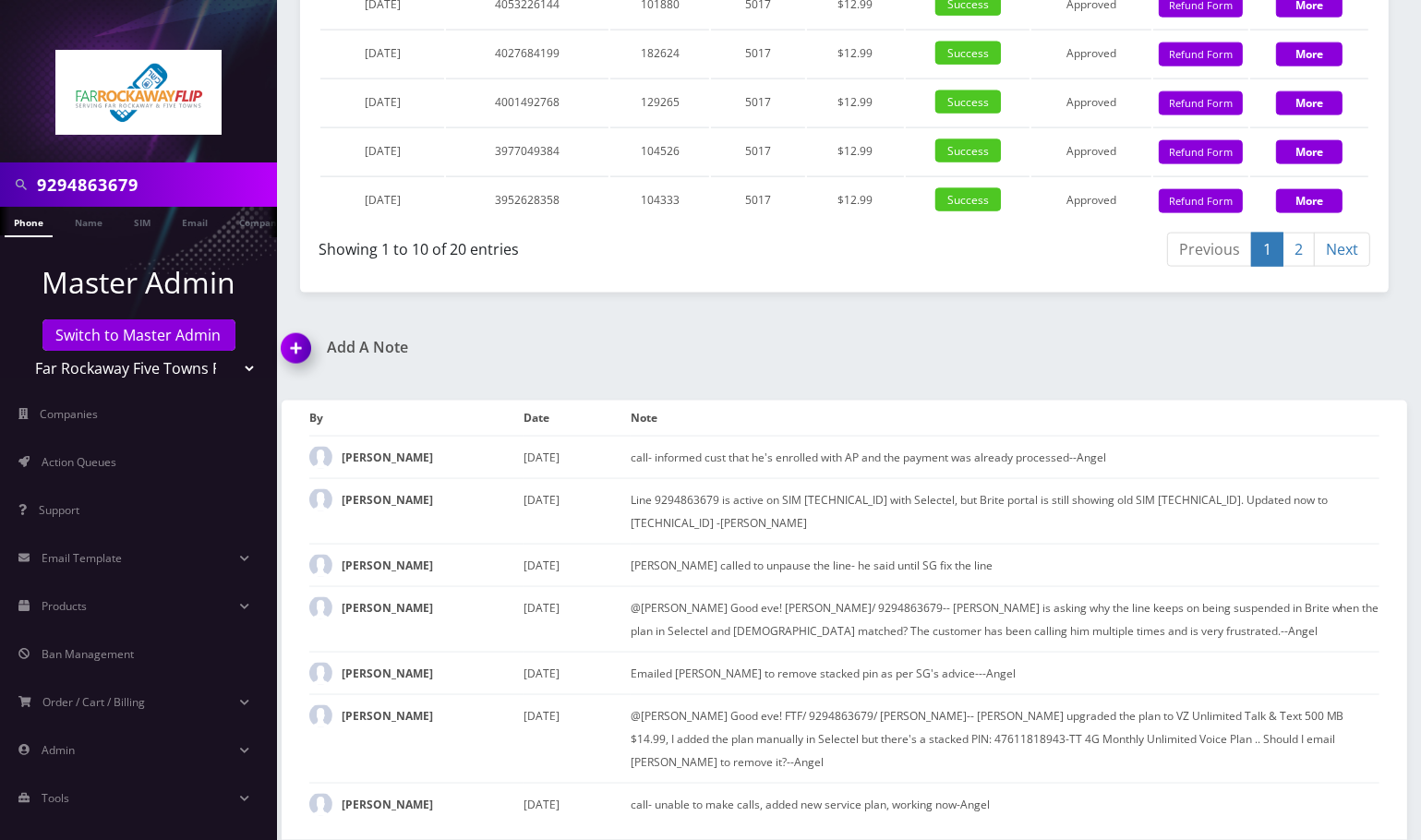
scroll to position [2877, 0]
click at [895, 394] on div "Add A Note call- informed cust that he's enrolled with AP and the payment was a…" at bounding box center [845, 590] width 1154 height 502
click at [116, 183] on input "9294863679" at bounding box center [155, 185] width 236 height 35
click at [116, 183] on input "92948636 79" at bounding box center [155, 185] width 236 height 35
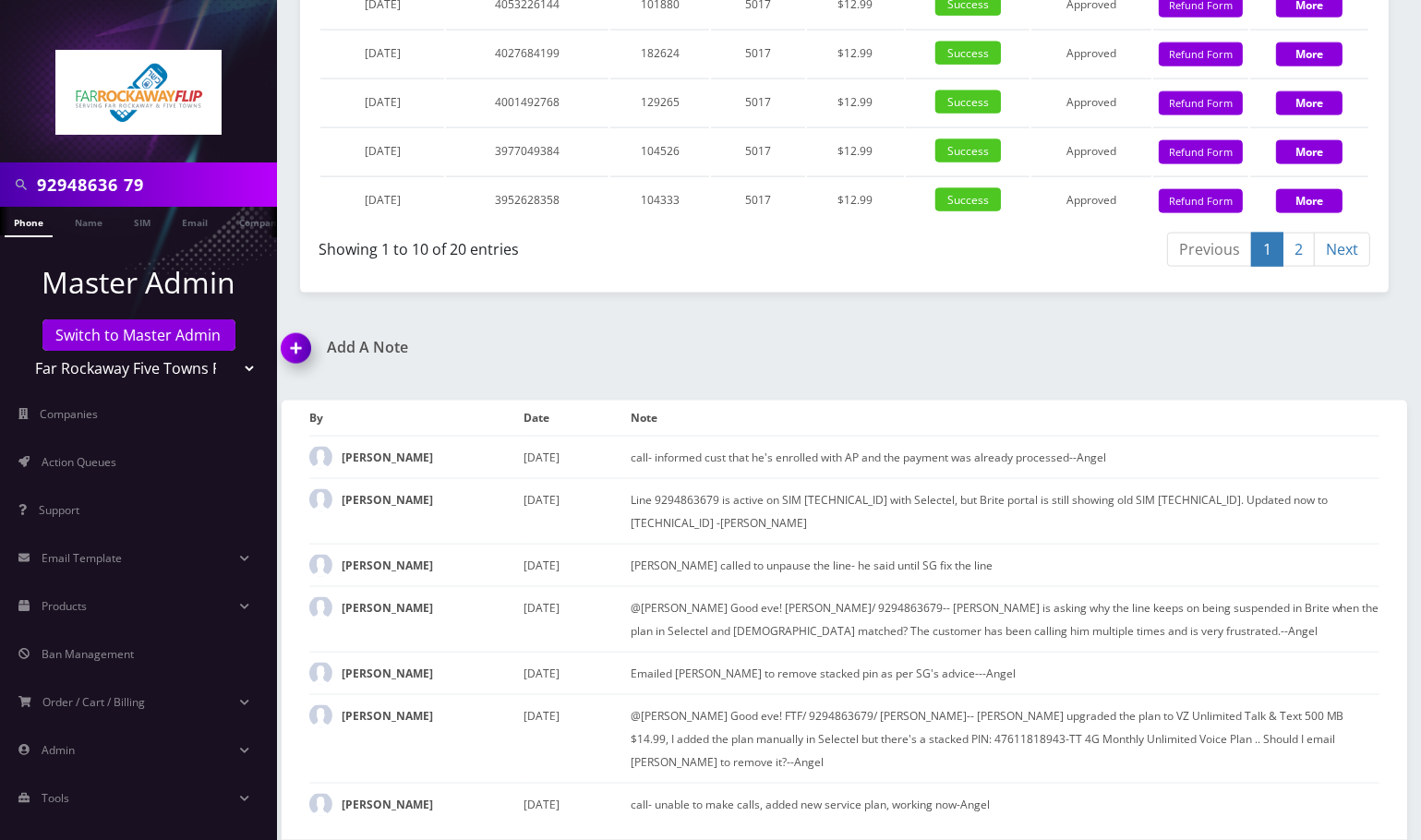
click at [187, 184] on input "92948636 79" at bounding box center [155, 185] width 236 height 35
click at [128, 189] on input "92948636 79" at bounding box center [155, 185] width 236 height 35
type input "9294863679"
click at [127, 185] on input "9294863679" at bounding box center [155, 185] width 236 height 35
